Goal: Task Accomplishment & Management: Complete application form

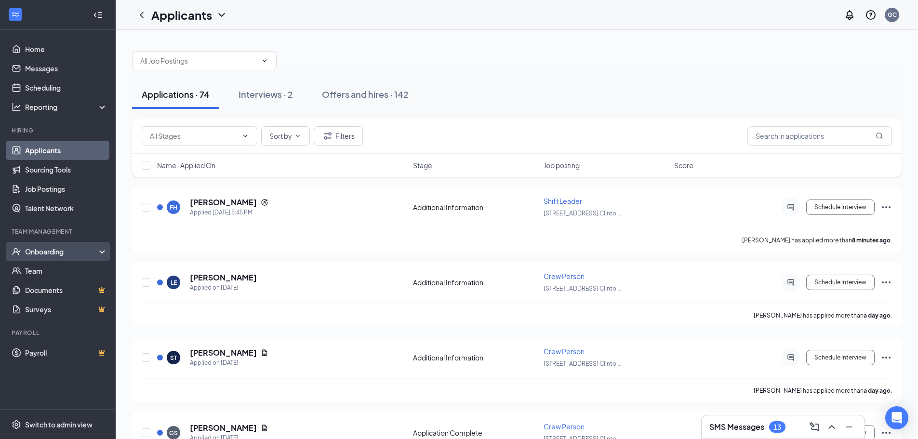
click at [62, 249] on div "Onboarding" at bounding box center [62, 252] width 74 height 10
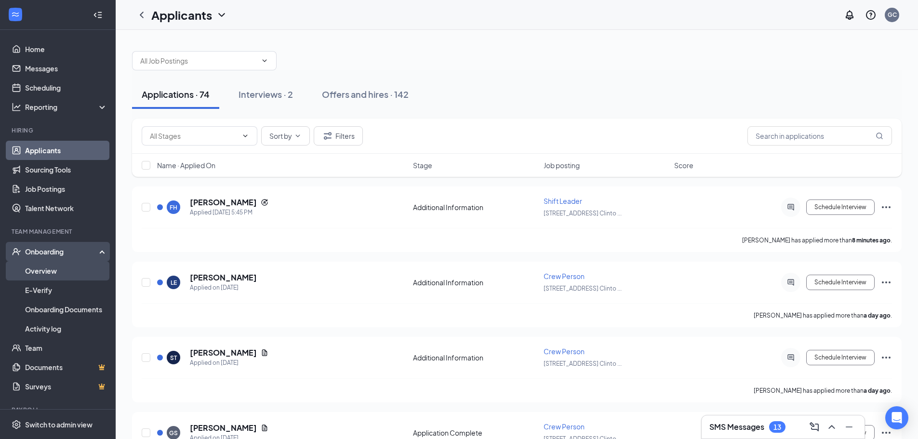
click at [65, 273] on link "Overview" at bounding box center [66, 270] width 82 height 19
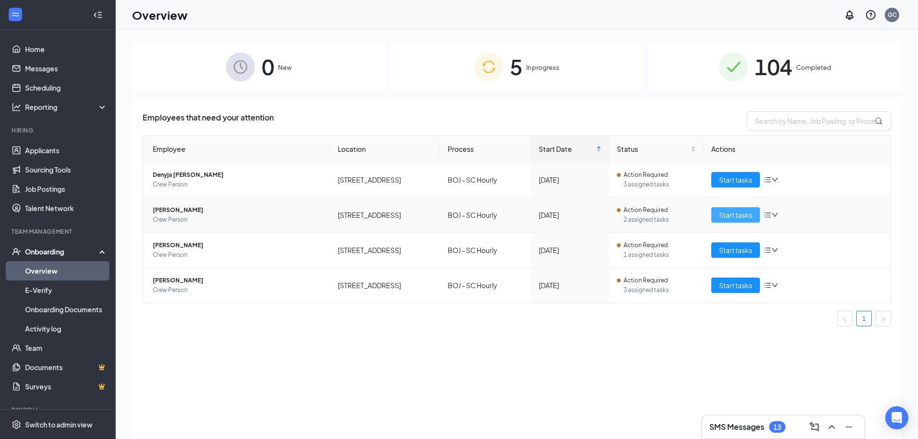
click at [744, 214] on span "Start tasks" at bounding box center [735, 215] width 33 height 11
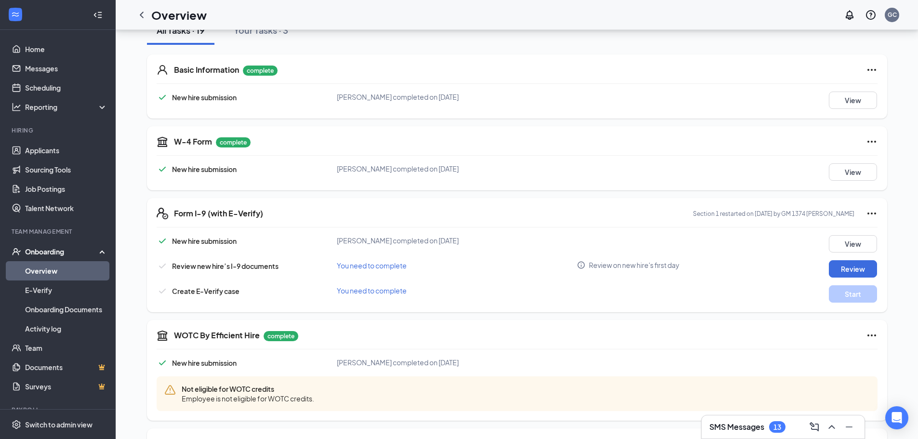
scroll to position [193, 0]
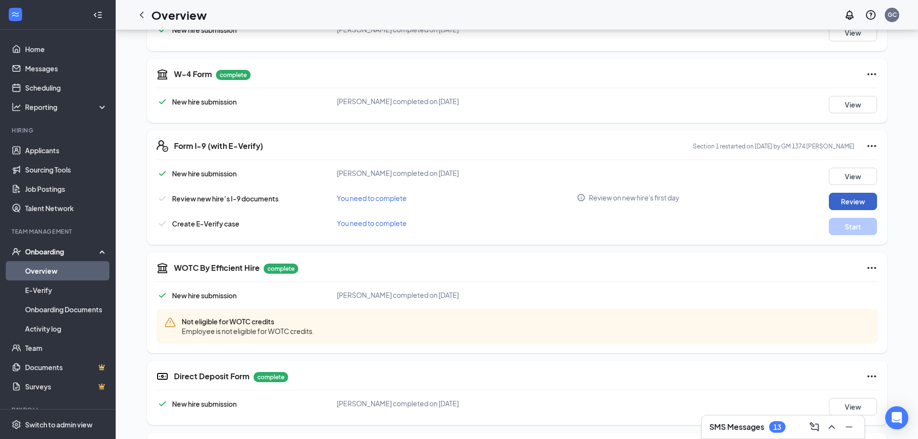
click at [842, 199] on button "Review" at bounding box center [853, 201] width 48 height 17
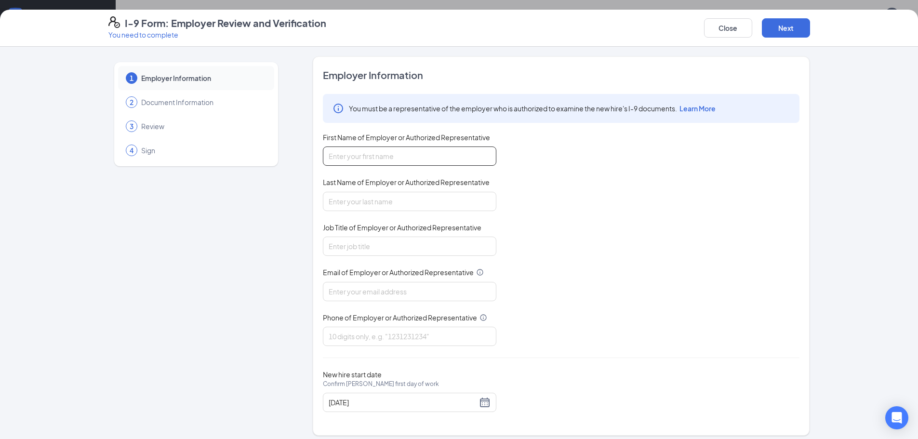
drag, startPoint x: 367, startPoint y: 157, endPoint x: 370, endPoint y: 165, distance: 8.5
click at [367, 157] on input "First Name of Employer or Authorized Representative" at bounding box center [410, 156] width 174 height 19
type input "Lakeevia"
click at [408, 200] on input "Last Name of Employer or Authorized Representative" at bounding box center [410, 201] width 174 height 19
type input "[PERSON_NAME]"
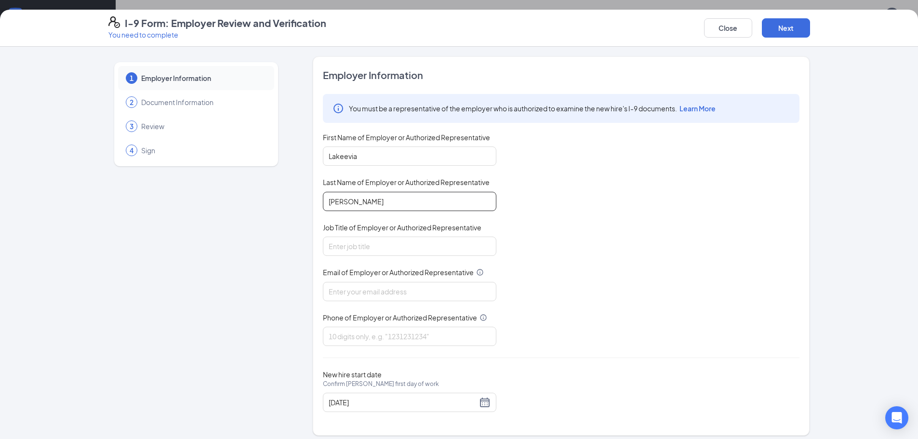
drag, startPoint x: 405, startPoint y: 196, endPoint x: 247, endPoint y: 198, distance: 157.6
click at [236, 201] on div "1 Employer Information 2 Document Information 3 Review 4 Sign Employer Informat…" at bounding box center [459, 245] width 702 height 379
type input "[PERSON_NAME]"
click at [370, 242] on input "Job Title of Employer or Authorized Representative" at bounding box center [410, 246] width 174 height 19
type input "Manger"
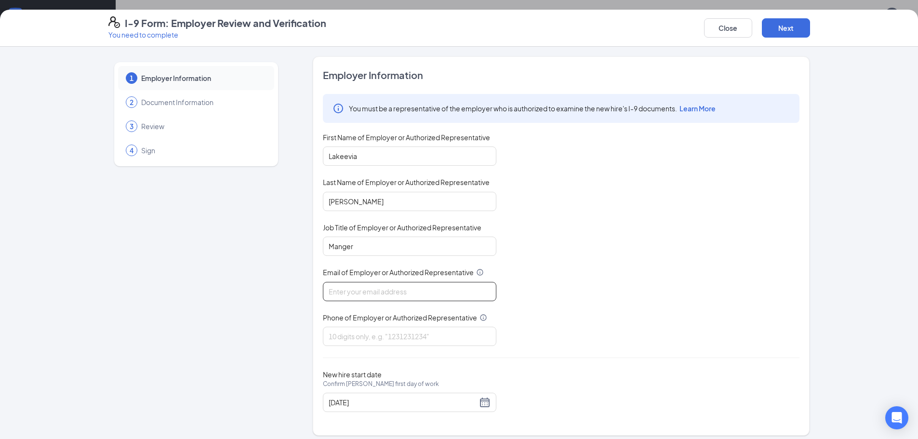
click at [383, 290] on input "Email of Employer or Authorized Representative" at bounding box center [410, 291] width 174 height 19
type input "[EMAIL_ADDRESS][DOMAIN_NAME]"
click at [393, 334] on input "Phone of Employer or Authorized Representative" at bounding box center [410, 336] width 174 height 19
type input "8648081377"
drag, startPoint x: 481, startPoint y: 398, endPoint x: 473, endPoint y: 400, distance: 8.4
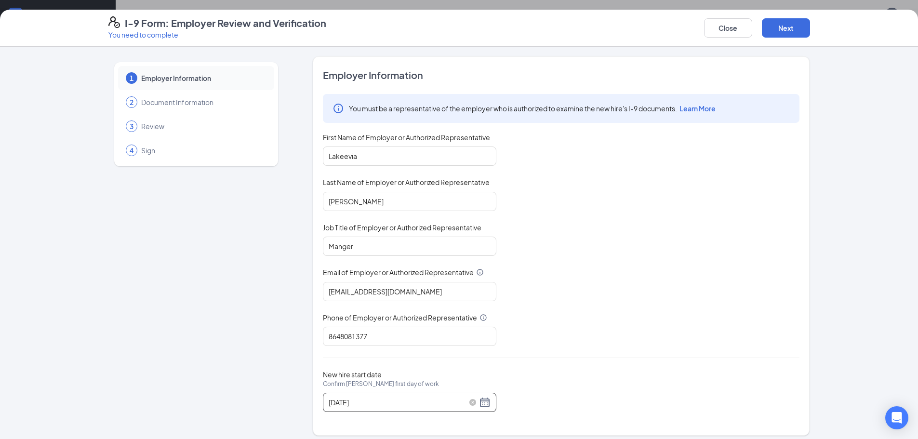
click at [481, 398] on div "[DATE]" at bounding box center [410, 403] width 162 height 12
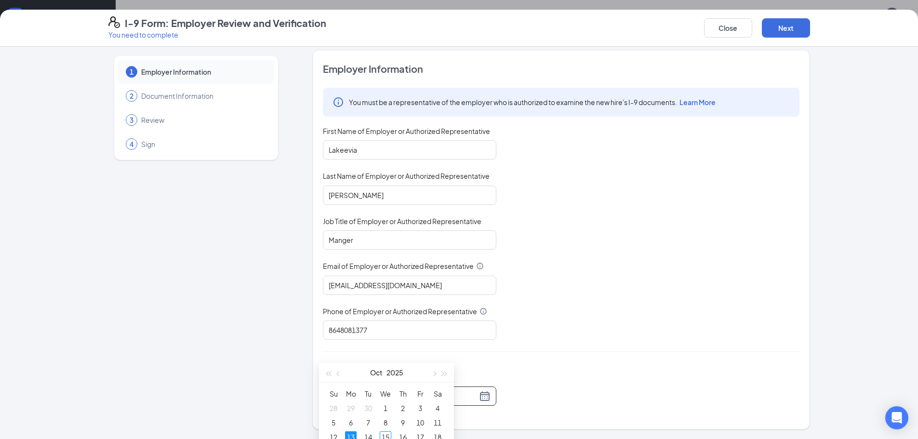
scroll to position [289, 0]
type input "[DATE]"
click at [347, 405] on div "20" at bounding box center [351, 407] width 12 height 12
click at [790, 30] on button "Next" at bounding box center [786, 27] width 48 height 19
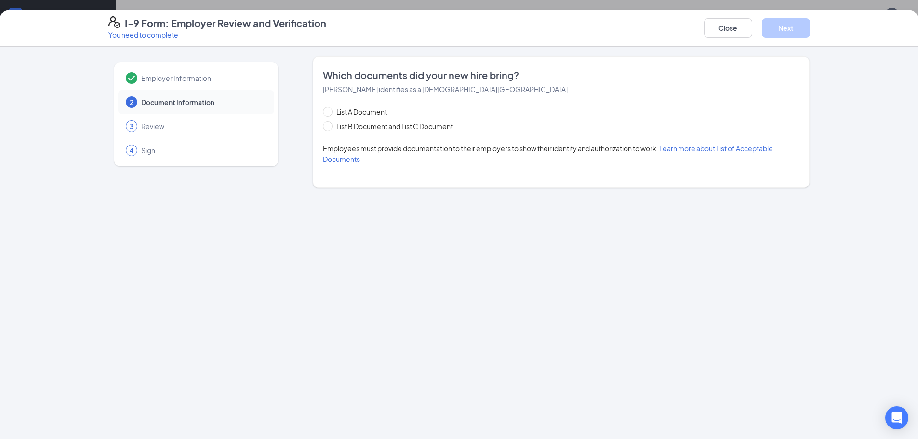
scroll to position [0, 0]
click at [329, 124] on input "List B Document and List C Document" at bounding box center [326, 124] width 7 height 7
radio input "true"
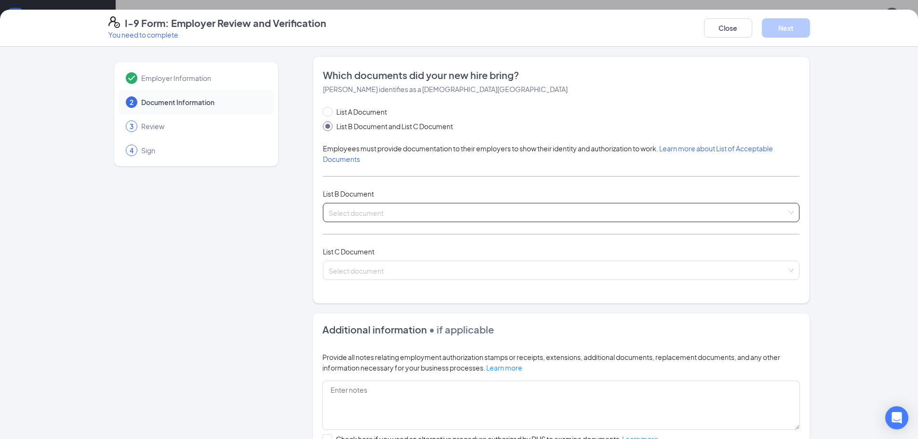
click at [338, 214] on input "search" at bounding box center [558, 210] width 458 height 14
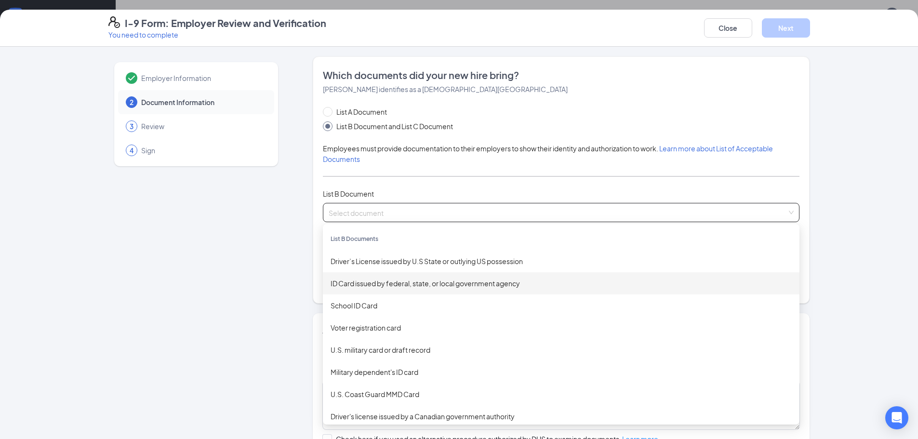
click at [347, 280] on div "ID Card issued by federal, state, or local government agency" at bounding box center [561, 283] width 461 height 11
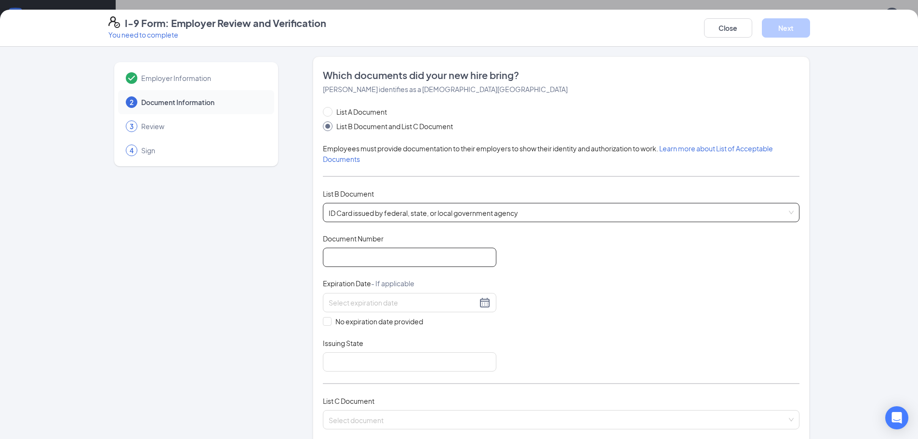
click at [338, 255] on input "Document Number" at bounding box center [410, 257] width 174 height 19
type input "106382179"
click at [458, 308] on div at bounding box center [410, 303] width 162 height 12
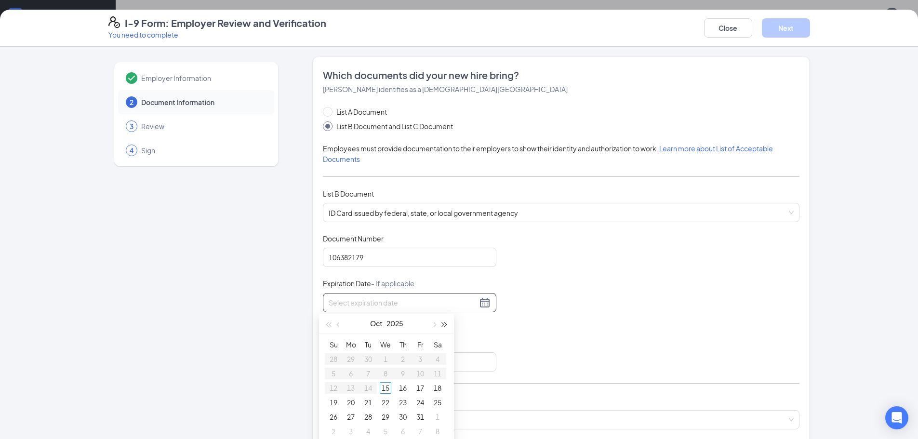
click at [445, 327] on button "button" at bounding box center [445, 323] width 11 height 19
type input "[DATE]"
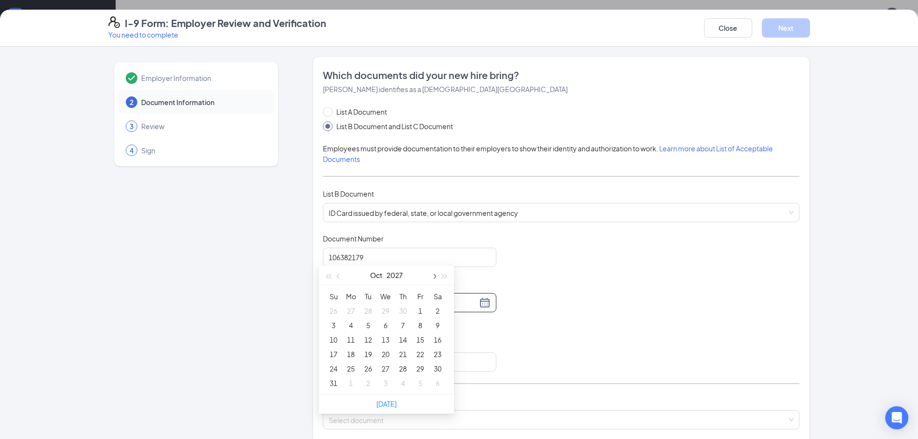
click at [433, 280] on button "button" at bounding box center [433, 275] width 11 height 19
type input "[DATE]"
click at [371, 324] on div "7" at bounding box center [368, 326] width 12 height 12
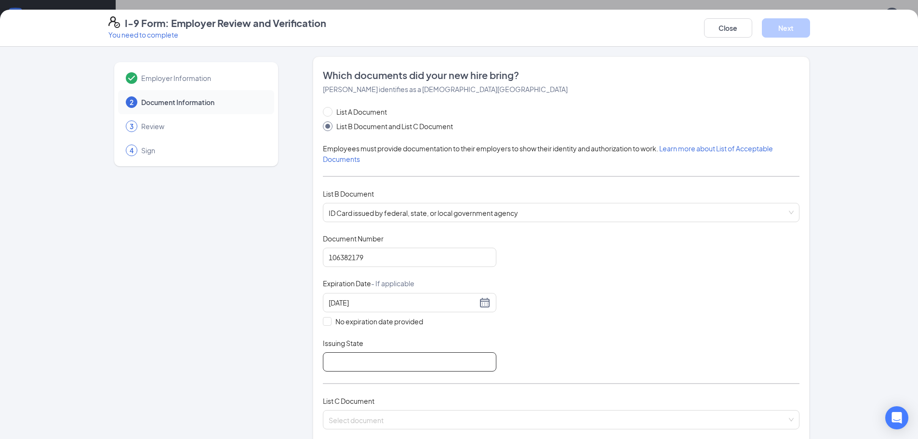
drag, startPoint x: 373, startPoint y: 353, endPoint x: 382, endPoint y: 352, distance: 9.7
click at [373, 353] on input "Issuing State" at bounding box center [410, 361] width 174 height 19
type input "[US_STATE]"
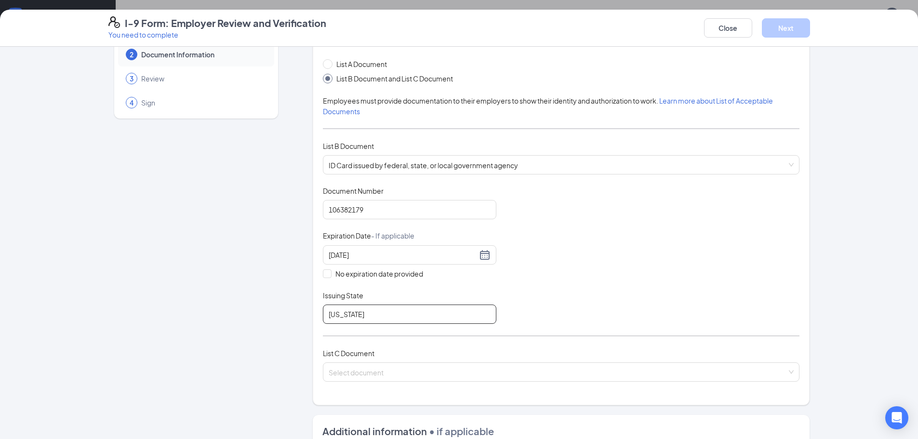
scroll to position [96, 0]
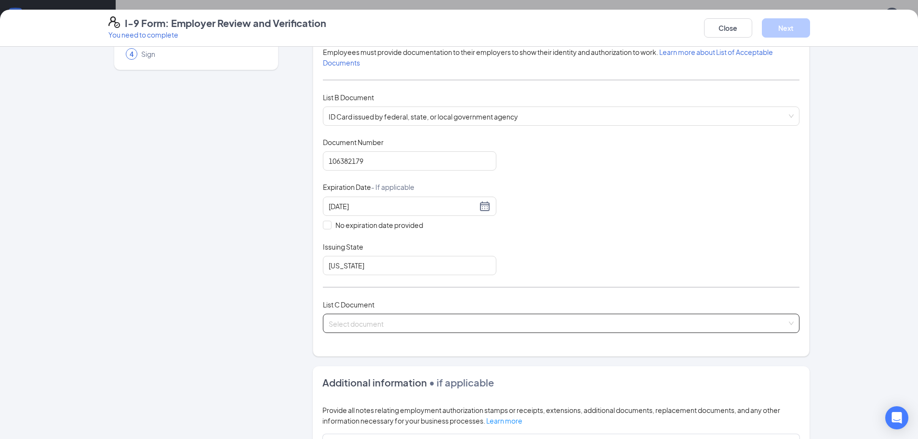
click at [395, 319] on input "search" at bounding box center [558, 321] width 458 height 14
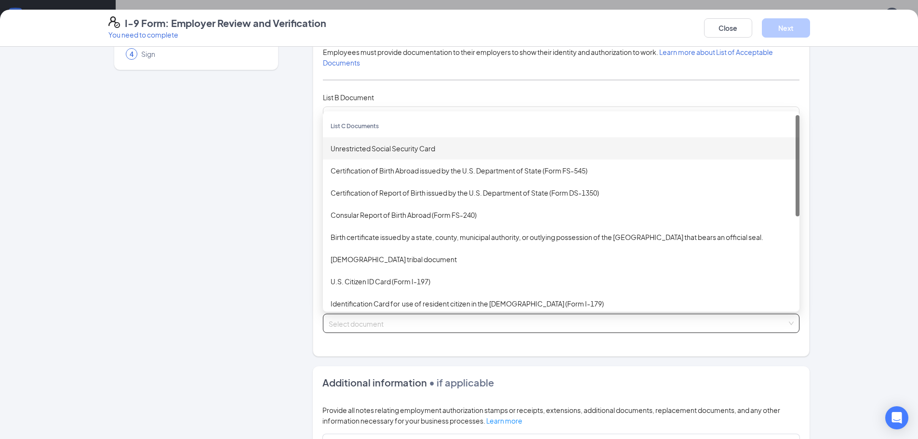
click at [414, 148] on div "Unrestricted Social Security Card" at bounding box center [561, 148] width 461 height 11
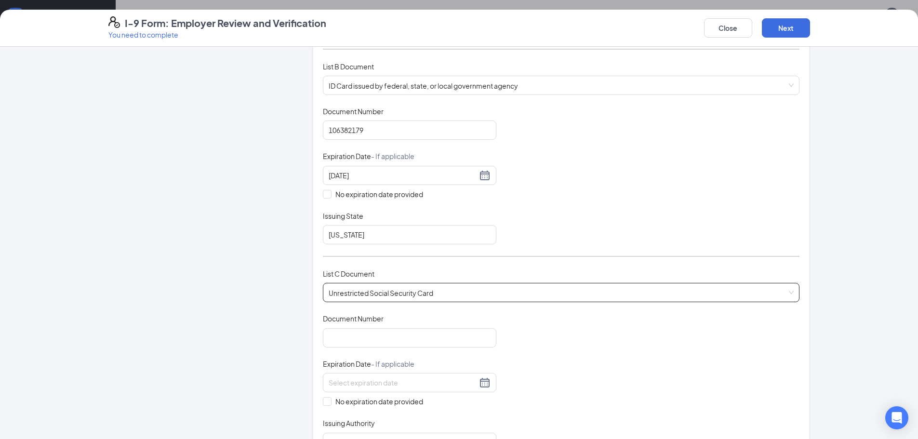
scroll to position [145, 0]
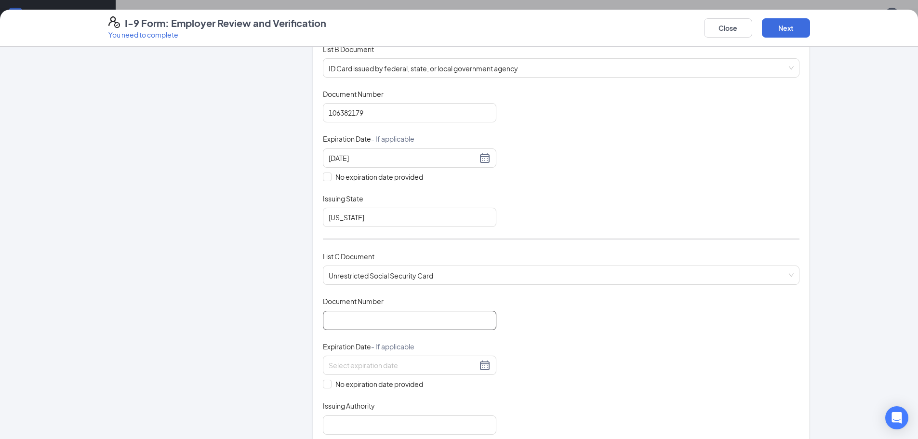
click at [383, 323] on input "Document Number" at bounding box center [410, 320] width 174 height 19
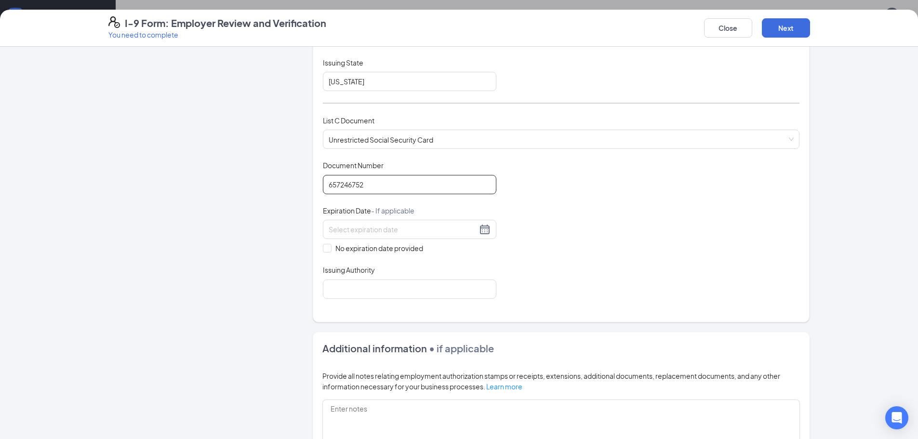
scroll to position [289, 0]
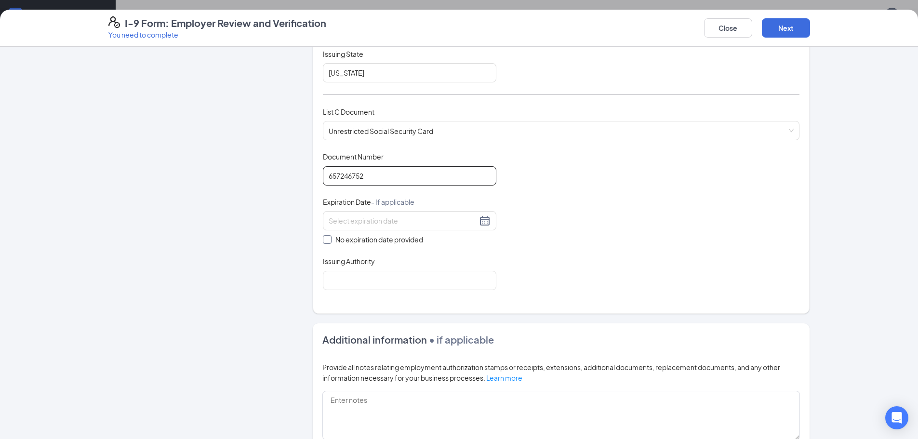
type input "657246752"
click at [326, 238] on span at bounding box center [327, 239] width 9 height 9
click at [326, 238] on input "No expiration date provided" at bounding box center [326, 238] width 7 height 7
checkbox input "true"
click at [340, 277] on input "Issuing Authority" at bounding box center [410, 281] width 174 height 19
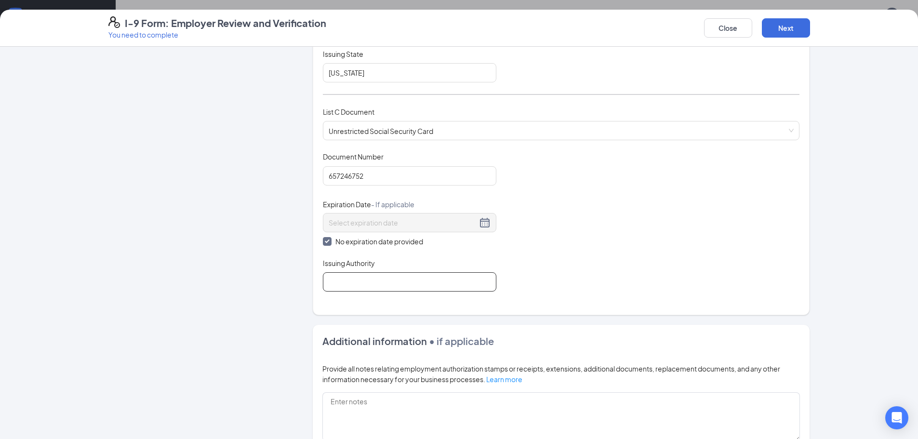
type input "U S Social Security Administration"
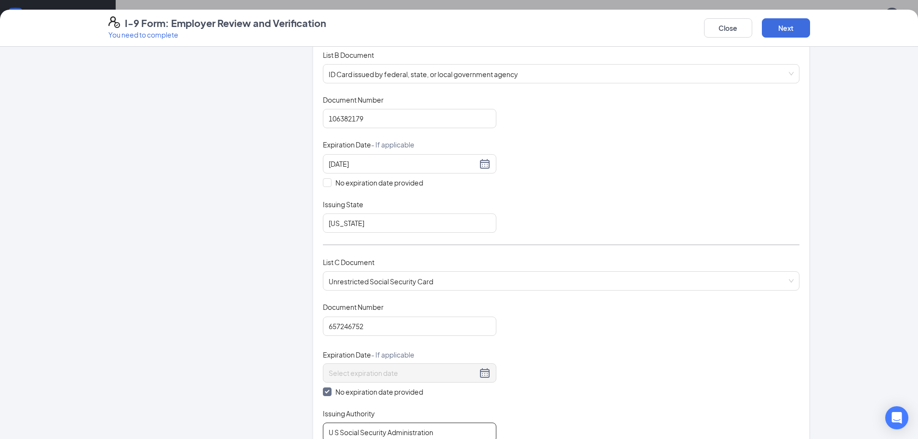
scroll to position [131, 0]
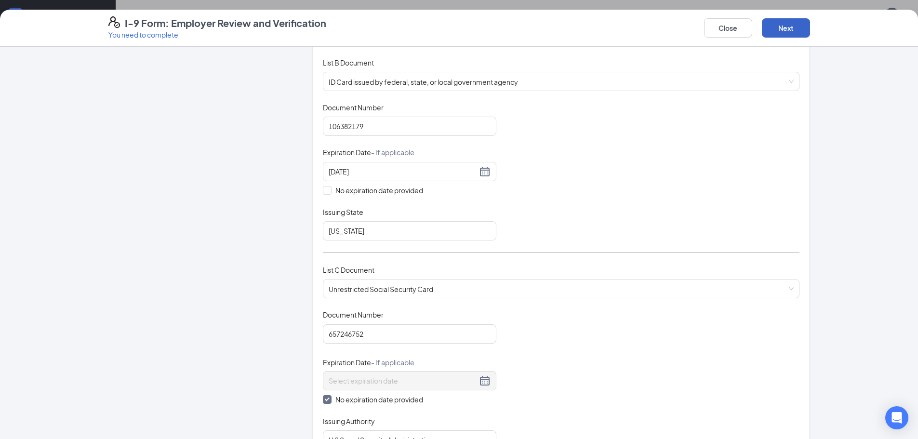
click at [769, 26] on button "Next" at bounding box center [786, 27] width 48 height 19
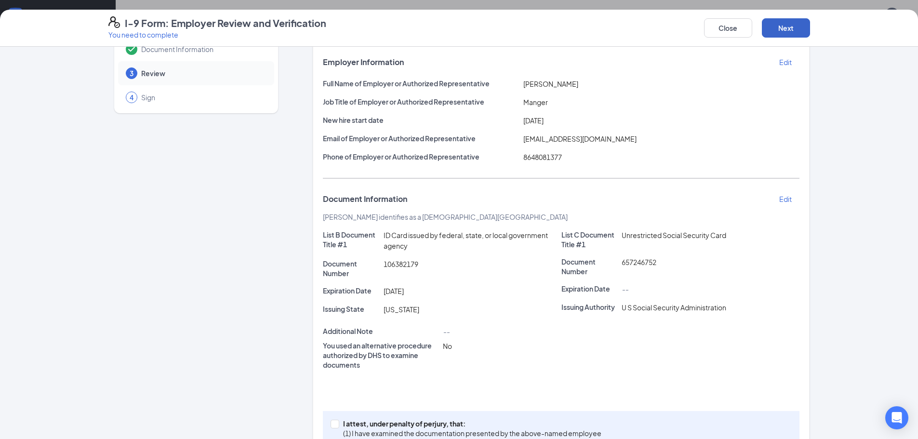
scroll to position [101, 0]
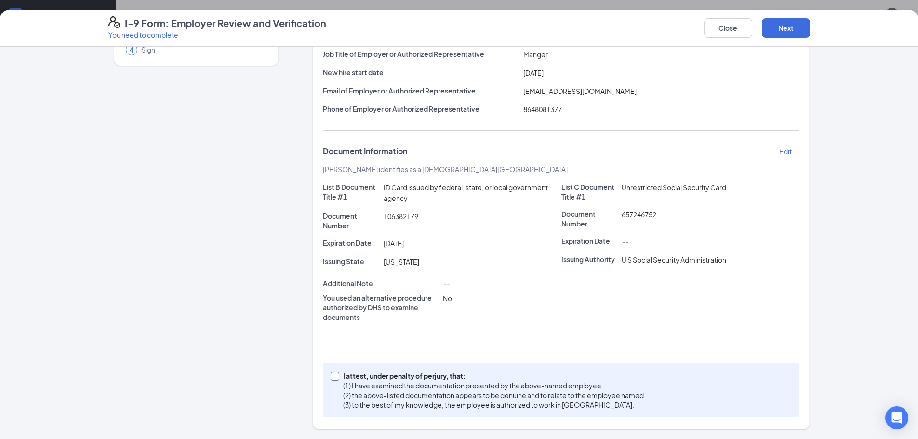
click at [333, 379] on span at bounding box center [335, 376] width 9 height 9
click at [333, 379] on input "I attest, under penalty of [PERSON_NAME], that: (1) I have examined the documen…" at bounding box center [334, 375] width 7 height 7
checkbox input "true"
click at [789, 27] on button "Next" at bounding box center [786, 27] width 48 height 19
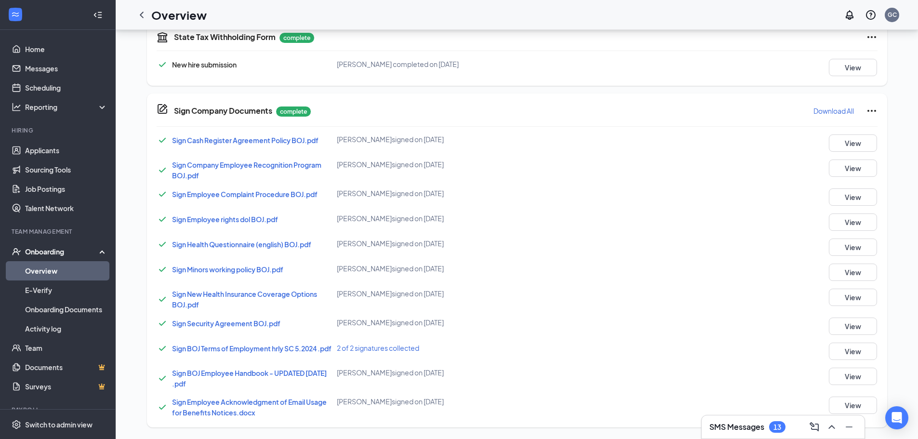
scroll to position [175, 0]
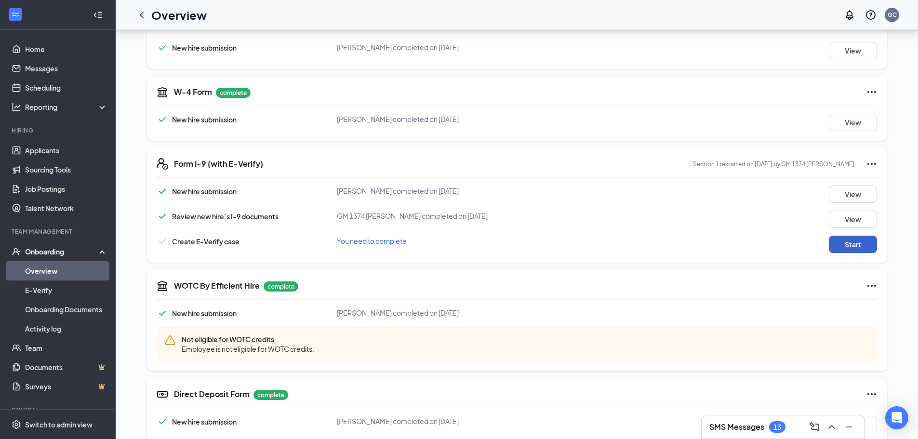
click at [873, 242] on button "Start" at bounding box center [853, 244] width 48 height 17
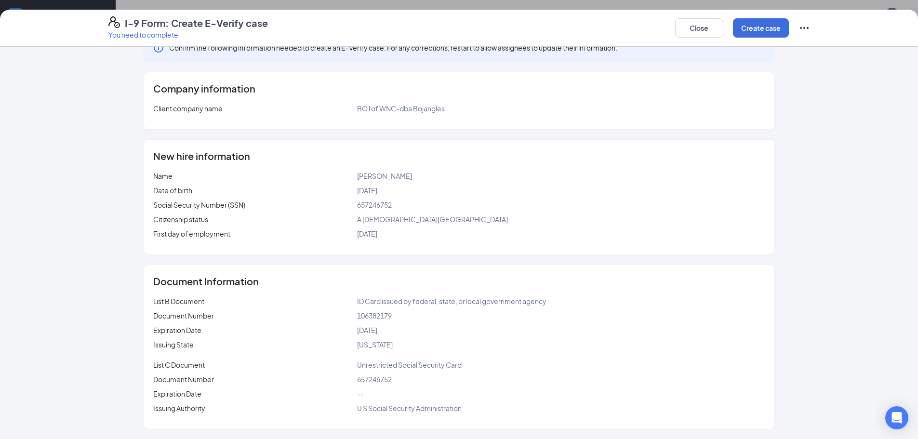
scroll to position [512, 0]
click at [778, 32] on button "Create case" at bounding box center [761, 27] width 56 height 19
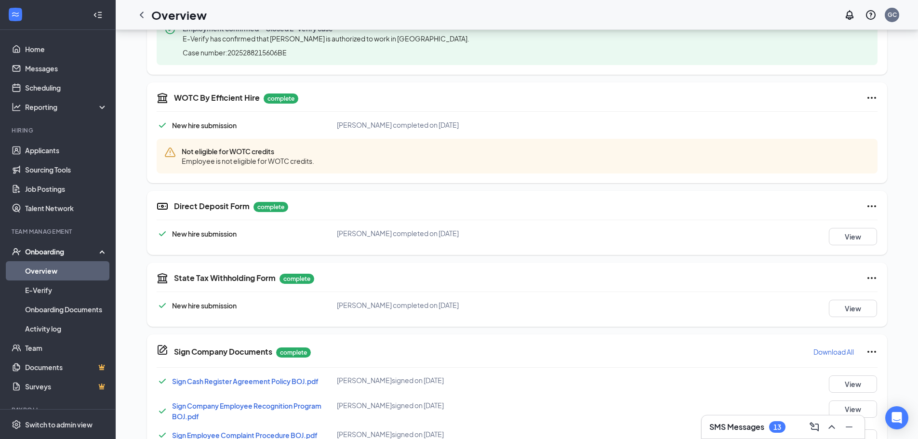
scroll to position [82, 0]
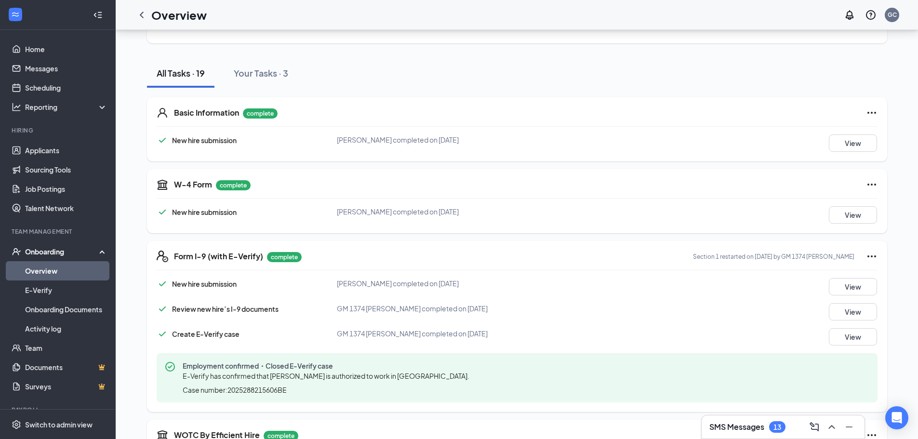
click at [59, 249] on div "Onboarding" at bounding box center [62, 252] width 74 height 10
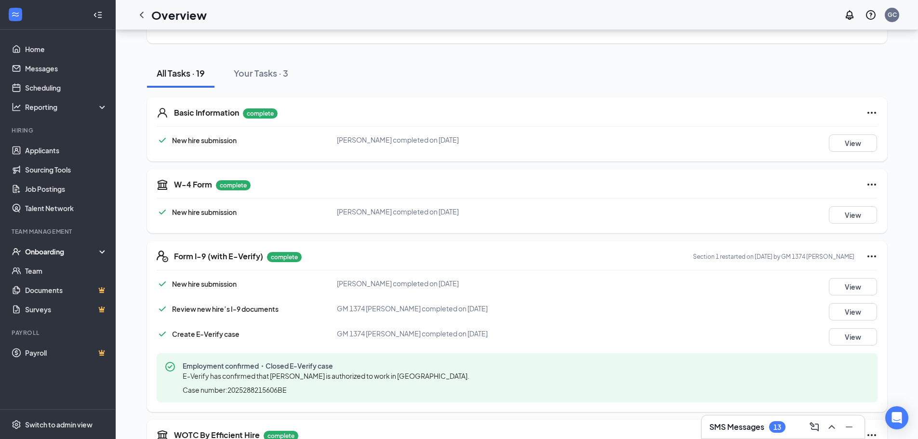
click at [49, 251] on div "Onboarding" at bounding box center [62, 252] width 74 height 10
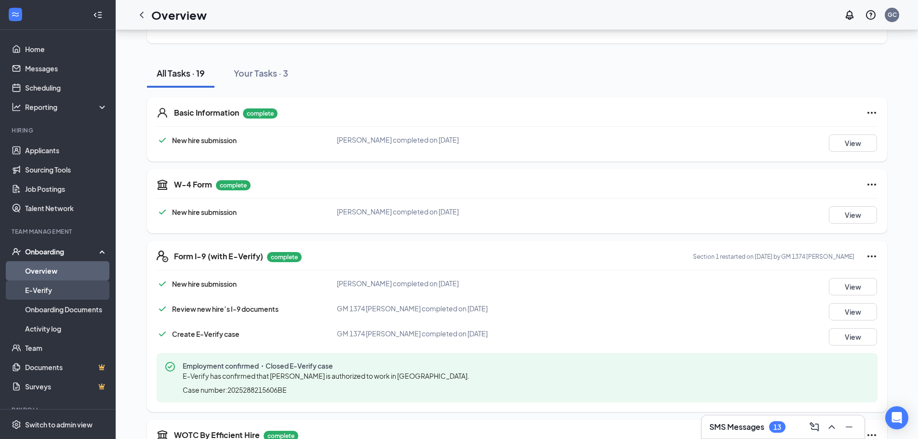
click at [45, 290] on link "E-Verify" at bounding box center [66, 290] width 82 height 19
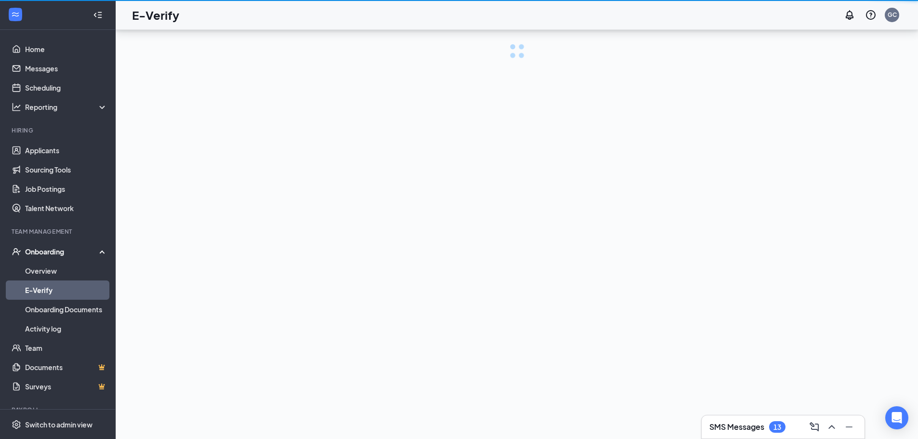
scroll to position [43, 0]
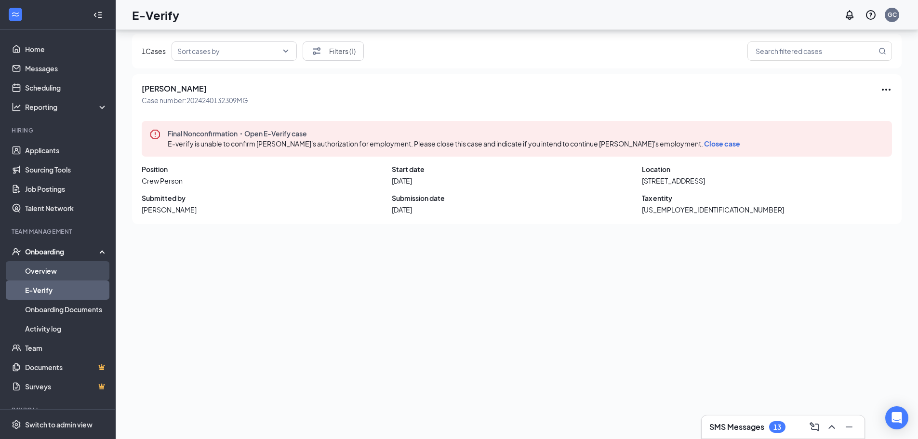
click at [60, 267] on link "Overview" at bounding box center [66, 270] width 82 height 19
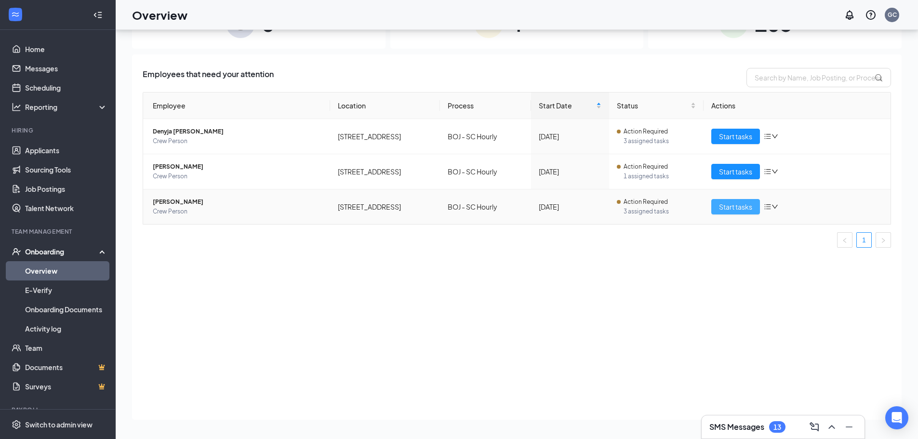
click at [741, 213] on button "Start tasks" at bounding box center [735, 206] width 49 height 15
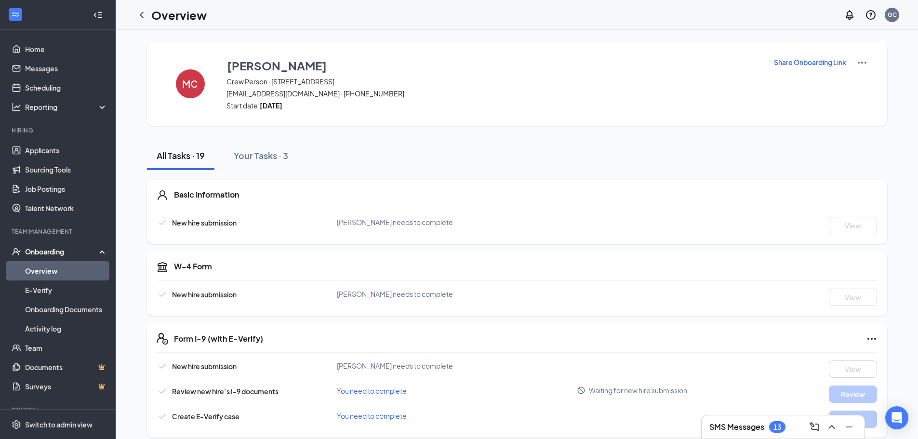
click at [53, 244] on div "Onboarding" at bounding box center [58, 251] width 116 height 19
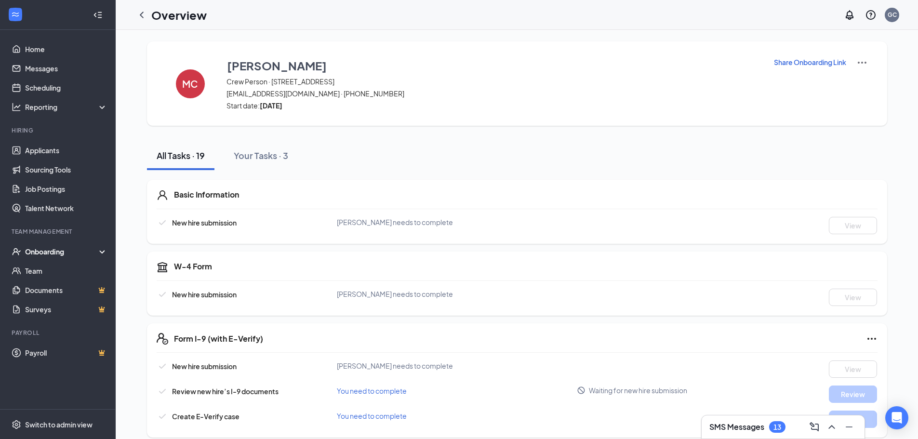
click at [60, 251] on div "Onboarding" at bounding box center [62, 252] width 74 height 10
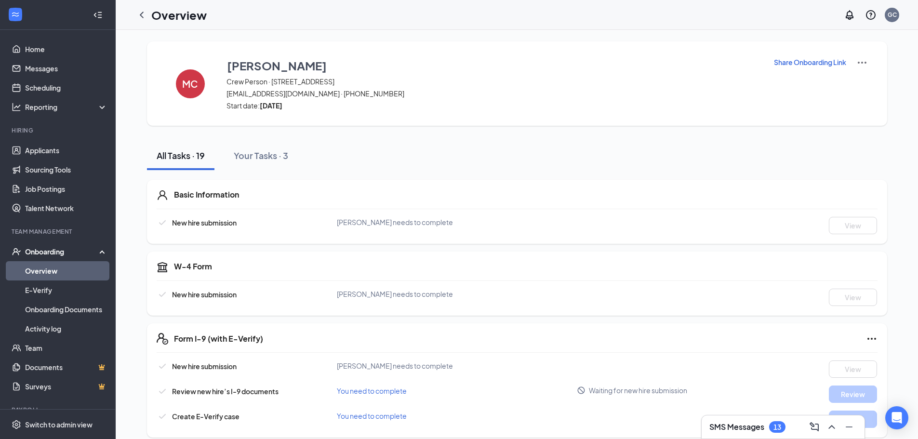
click at [69, 246] on div "Onboarding" at bounding box center [58, 251] width 116 height 19
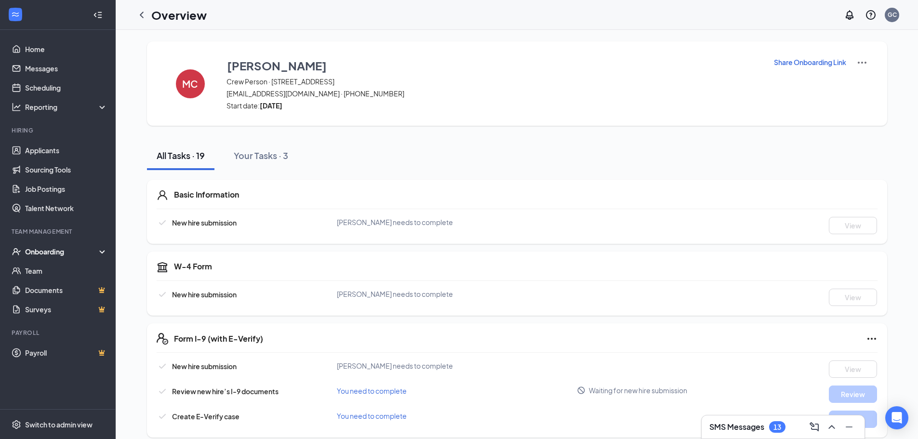
click at [38, 250] on div "Onboarding" at bounding box center [62, 252] width 74 height 10
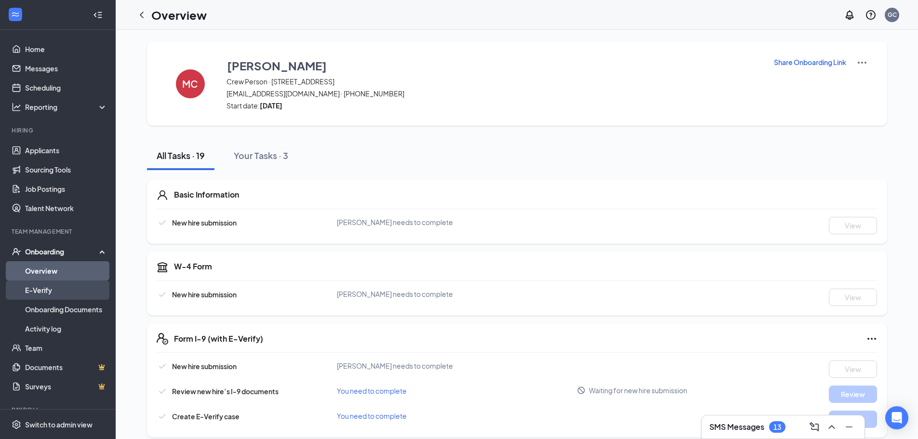
click at [51, 289] on link "E-Verify" at bounding box center [66, 290] width 82 height 19
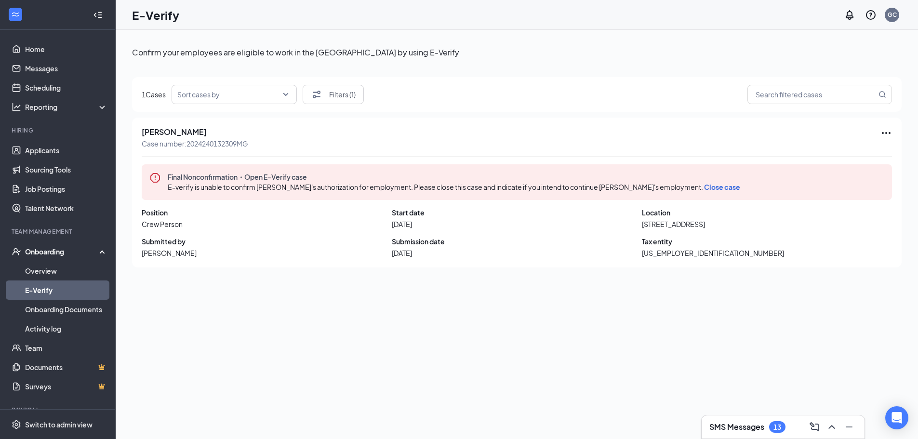
click at [25, 281] on link "E-Verify" at bounding box center [66, 290] width 82 height 19
click at [58, 157] on link "Applicants" at bounding box center [66, 150] width 82 height 19
